Goal: Register for event/course

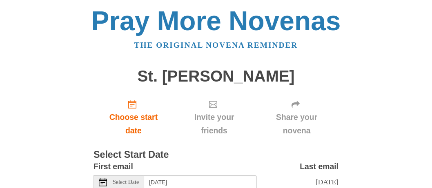
scroll to position [54, 0]
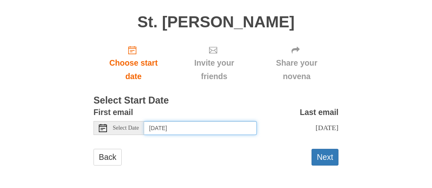
click at [173, 128] on input "[DATE]" at bounding box center [200, 128] width 113 height 14
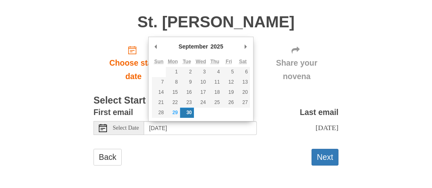
click at [215, 47] on select "2015 2016 2017 2018 2019 2020 2021 2022 2023 2024 2025 2026 2027 2028 2029 2030…" at bounding box center [221, 47] width 22 height 8
click at [191, 47] on select "January February March April May June July August September October November De…" at bounding box center [196, 47] width 39 height 8
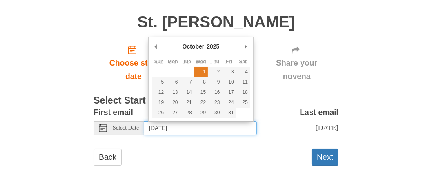
type input "[DATE]"
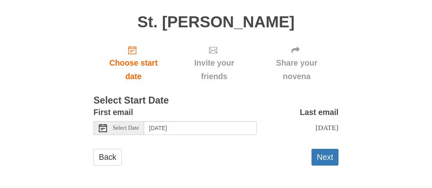
scroll to position [55, 0]
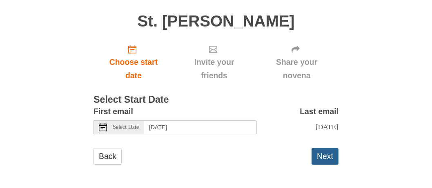
click at [321, 153] on button "Next" at bounding box center [325, 156] width 27 height 17
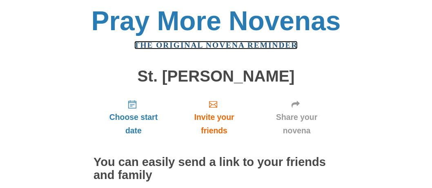
click at [235, 44] on link "The original novena reminder" at bounding box center [216, 45] width 164 height 9
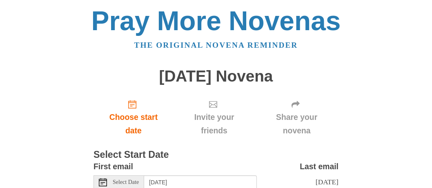
scroll to position [55, 0]
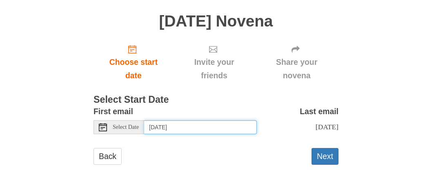
click at [180, 128] on input "[DATE]" at bounding box center [200, 128] width 113 height 14
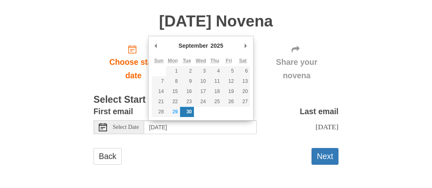
click at [189, 46] on select "January February March April May June July August September October November De…" at bounding box center [196, 46] width 39 height 8
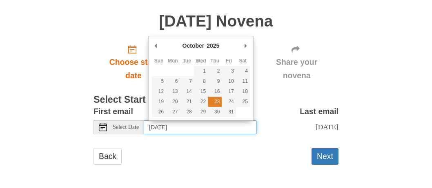
type input "Thursday, October 23rd"
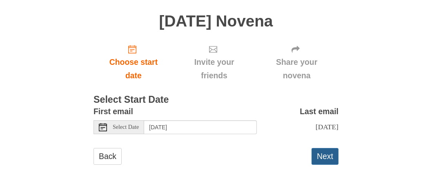
click at [327, 159] on button "Next" at bounding box center [325, 156] width 27 height 17
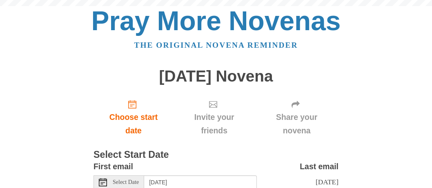
scroll to position [55, 0]
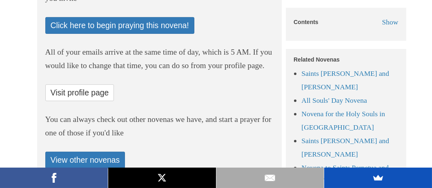
scroll to position [338, 0]
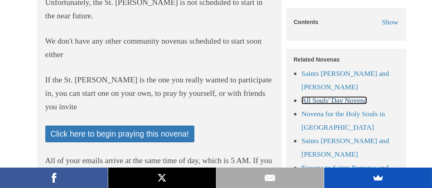
click at [346, 100] on link "All Souls' Day Novena" at bounding box center [334, 100] width 65 height 8
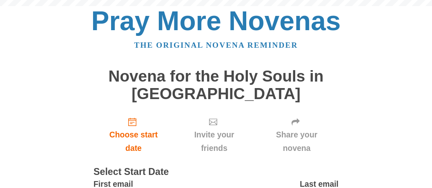
scroll to position [73, 0]
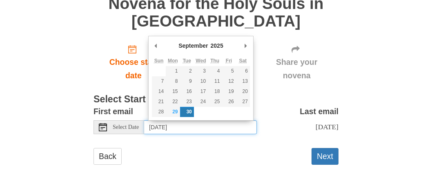
click at [193, 127] on input "[DATE]" at bounding box center [200, 128] width 113 height 14
click at [188, 47] on select "January February March April May June July August September October November De…" at bounding box center [196, 46] width 39 height 8
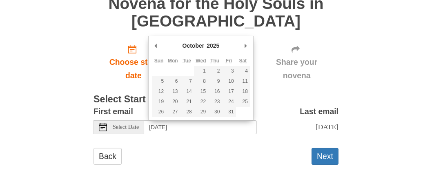
click at [197, 43] on select "January February March April May June July August September October November De…" at bounding box center [200, 46] width 39 height 8
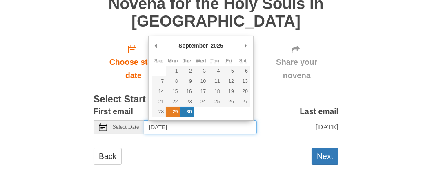
type input "[DATE]"
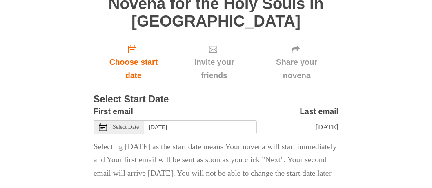
scroll to position [134, 0]
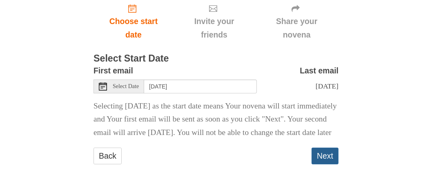
click at [332, 160] on button "Next" at bounding box center [325, 156] width 27 height 17
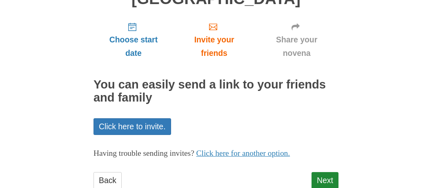
scroll to position [119, 0]
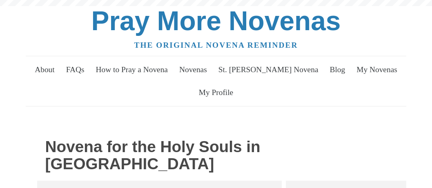
scroll to position [88, 0]
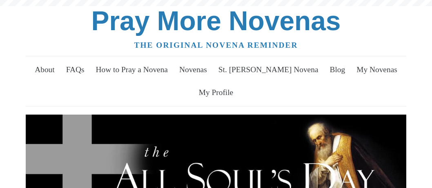
scroll to position [447, 0]
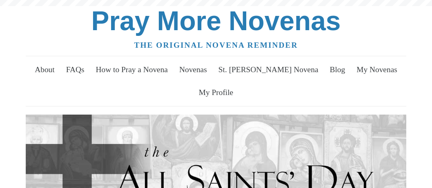
scroll to position [336, 0]
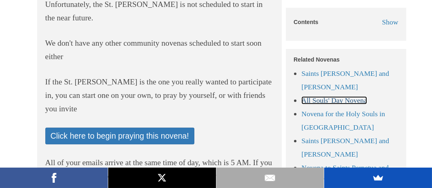
click at [336, 103] on link "All Souls' Day Novena" at bounding box center [334, 100] width 65 height 8
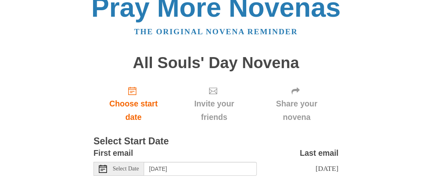
scroll to position [41, 0]
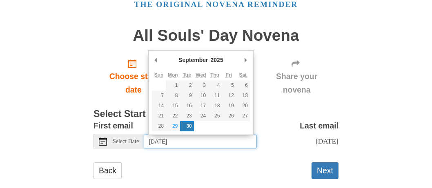
click at [201, 143] on input "Tuesday, September 30th" at bounding box center [200, 142] width 113 height 14
click at [197, 60] on select "January February March April May June July August September October November De…" at bounding box center [196, 60] width 39 height 8
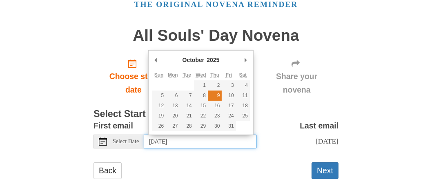
type input "Thursday, October 9th"
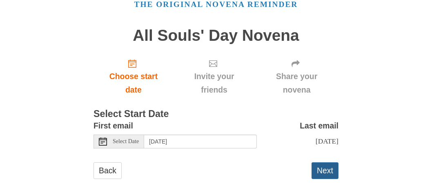
click at [328, 171] on button "Next" at bounding box center [325, 171] width 27 height 17
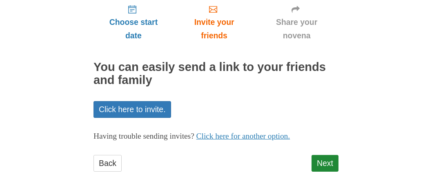
scroll to position [101, 0]
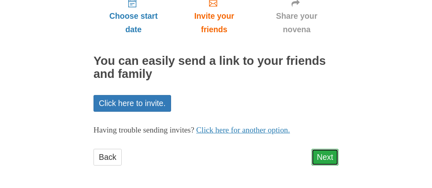
click at [324, 161] on link "Next" at bounding box center [325, 157] width 27 height 17
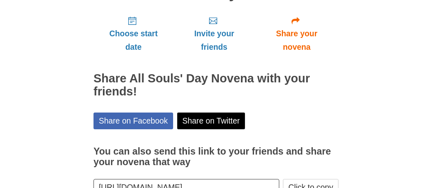
scroll to position [139, 0]
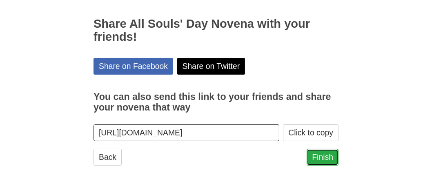
click at [326, 158] on link "Finish" at bounding box center [323, 157] width 32 height 17
